Goal: Transaction & Acquisition: Purchase product/service

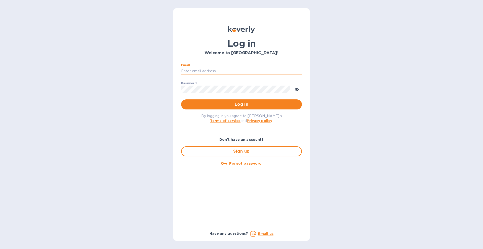
click at [236, 74] on input "Email" at bounding box center [241, 72] width 121 height 8
type input "ngazda@koverly.com"
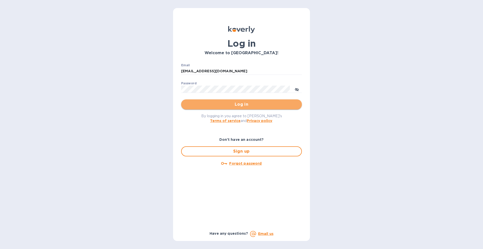
click at [244, 106] on span "Log in" at bounding box center [241, 105] width 113 height 6
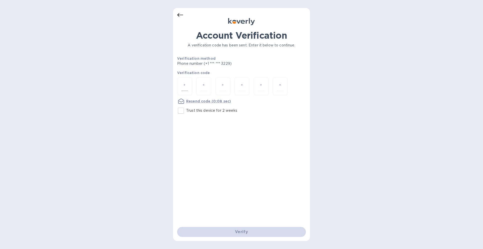
click at [188, 89] on div at bounding box center [184, 86] width 15 height 18
click at [185, 111] on input "Trust this device for 2 weeks" at bounding box center [181, 111] width 11 height 11
checkbox input "true"
click at [182, 83] on input "number" at bounding box center [184, 86] width 7 height 9
type input "7"
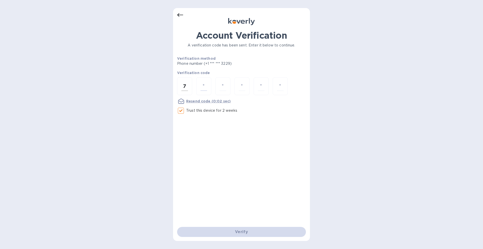
type input "5"
type input "3"
type input "0"
type input "4"
type input "3"
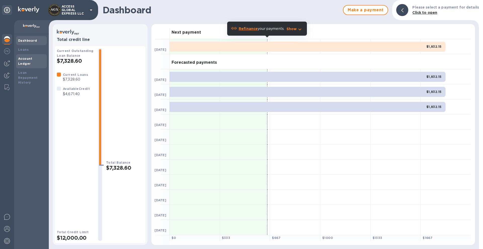
click at [24, 57] on b "Account Ledger" at bounding box center [25, 61] width 14 height 9
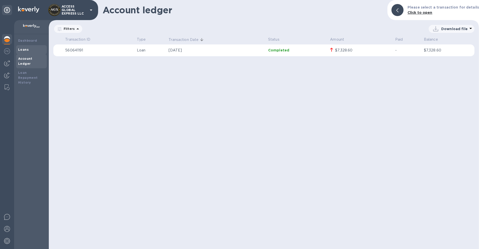
click at [27, 50] on b "Loans" at bounding box center [23, 50] width 11 height 4
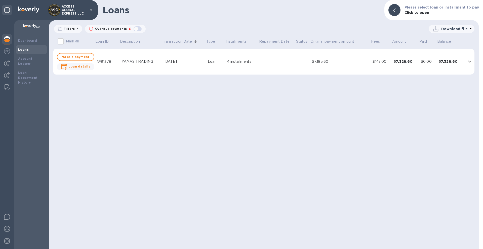
click at [31, 35] on div "Dashboard Loans Account Ledger Loan Repayment History" at bounding box center [31, 141] width 35 height 215
click at [31, 38] on div "Dashboard" at bounding box center [31, 40] width 27 height 5
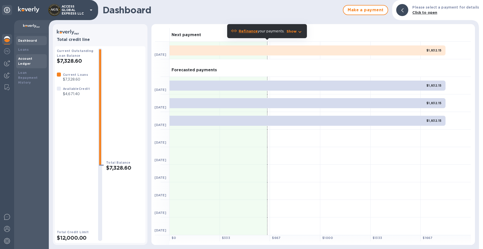
click at [31, 54] on div "Account Ledger" at bounding box center [31, 61] width 31 height 14
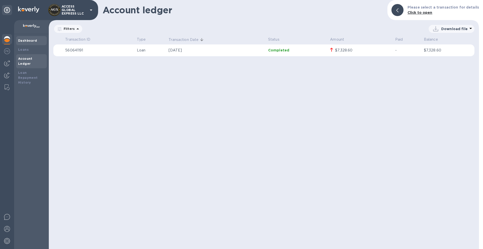
click at [28, 43] on div "Dashboard" at bounding box center [31, 40] width 27 height 5
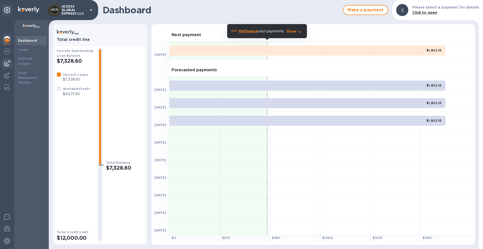
click at [10, 61] on img at bounding box center [7, 63] width 6 height 6
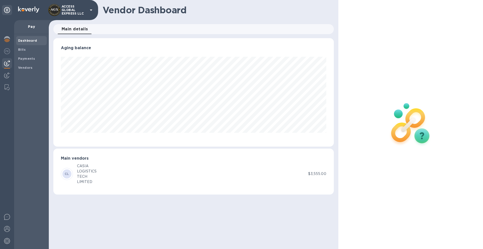
scroll to position [109, 280]
click at [140, 172] on div "[PERSON_NAME] LOGISTICS TECH LIMITED" at bounding box center [184, 174] width 247 height 21
click at [92, 185] on div "Main vendors [PERSON_NAME] LOGISTICS TECH LIMITED $3,555.00" at bounding box center [193, 172] width 280 height 46
click at [28, 61] on span "Payments" at bounding box center [26, 58] width 17 height 5
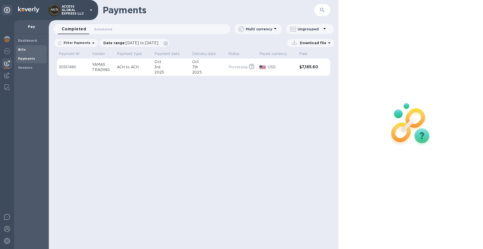
click at [31, 50] on span "Bills" at bounding box center [31, 49] width 27 height 5
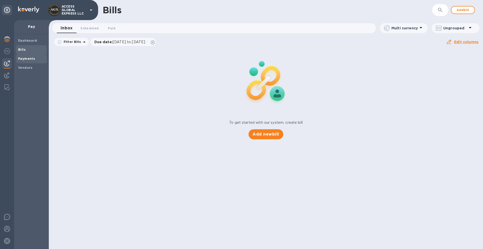
click at [31, 63] on div "Payments" at bounding box center [31, 58] width 31 height 9
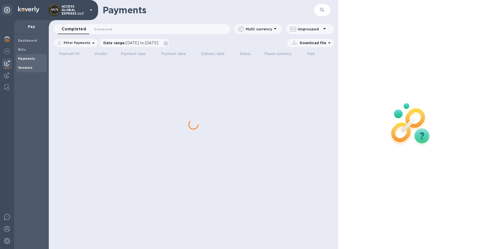
click at [31, 67] on b "Vendors" at bounding box center [25, 68] width 15 height 4
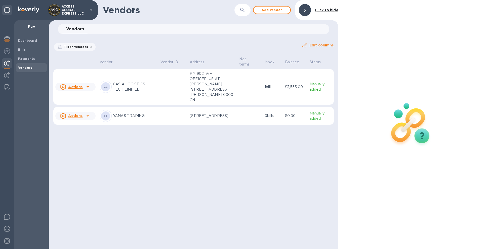
click at [315, 87] on p "Manually added" at bounding box center [321, 87] width 22 height 11
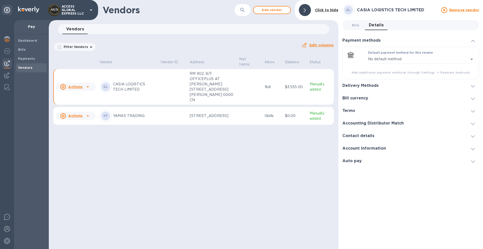
click at [84, 88] on div at bounding box center [88, 87] width 8 height 8
click at [83, 88] on div at bounding box center [241, 124] width 483 height 249
click at [351, 29] on button "Bills 0" at bounding box center [356, 25] width 18 height 10
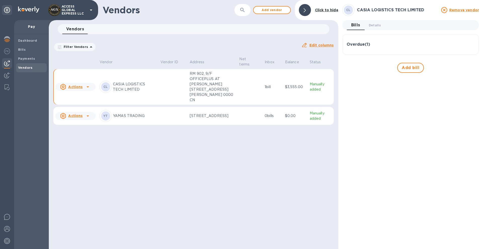
click at [372, 49] on div "Overdue ( 1 )" at bounding box center [411, 44] width 128 height 12
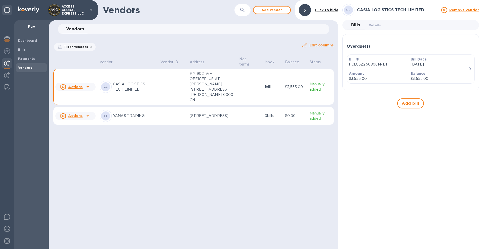
click at [408, 73] on div "Amount $3,555.00" at bounding box center [378, 76] width 62 height 14
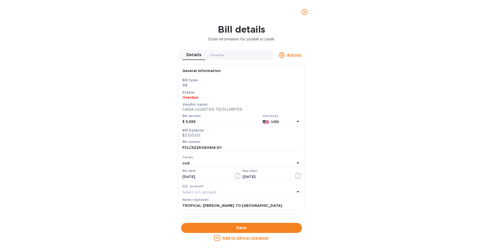
click at [235, 239] on u "Add to bill pay checkout" at bounding box center [245, 238] width 47 height 4
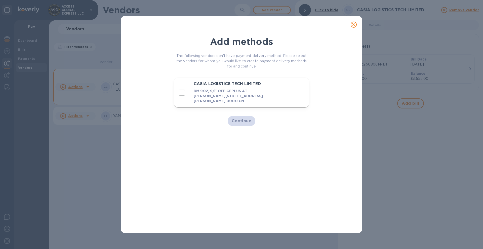
click at [183, 89] on input "decorative checkbox" at bounding box center [182, 93] width 11 height 11
checkbox input "true"
click at [244, 122] on span "Continue" at bounding box center [242, 121] width 20 height 6
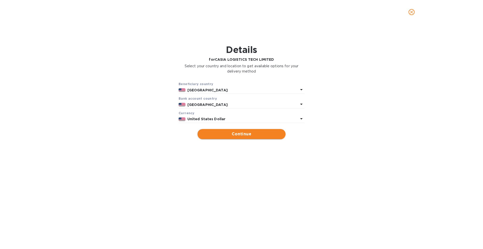
click at [241, 132] on span "Continue" at bounding box center [241, 134] width 80 height 6
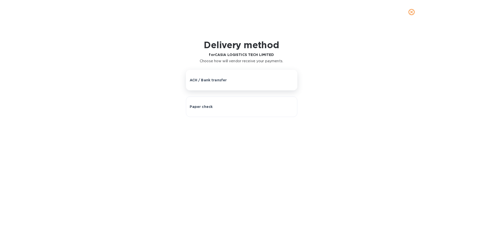
click at [226, 80] on div "ACH / Bank transfer" at bounding box center [242, 80] width 104 height 5
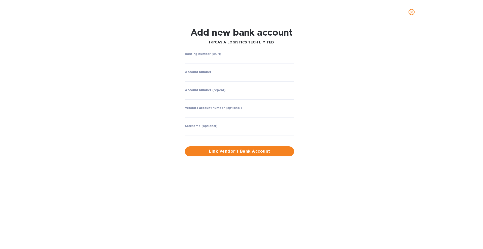
click at [411, 11] on icon "close" at bounding box center [411, 12] width 5 height 5
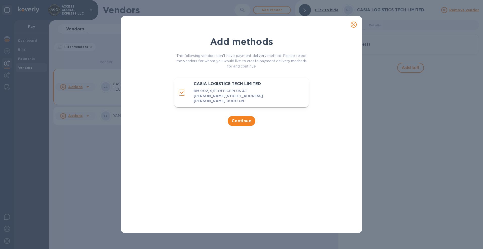
click at [352, 25] on icon "close" at bounding box center [353, 24] width 3 height 3
